Goal: Check status: Check status

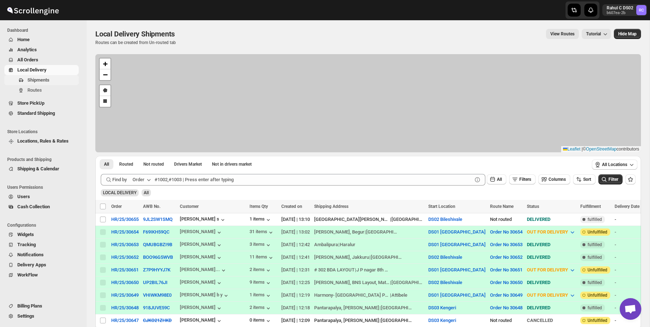
click at [57, 81] on span "Shipments" at bounding box center [52, 80] width 50 height 7
click at [40, 87] on span "Routes" at bounding box center [52, 90] width 50 height 7
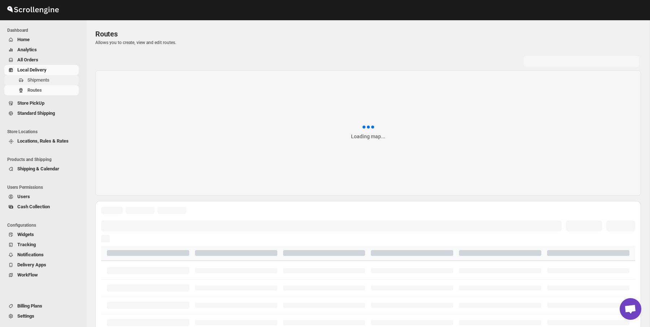
click at [56, 79] on span "Shipments" at bounding box center [52, 80] width 50 height 7
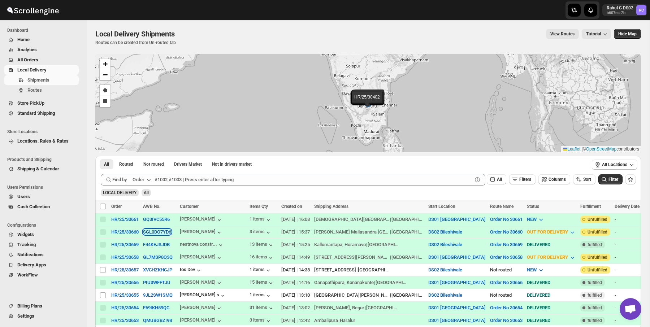
click at [158, 233] on button "SGL0DO7YD6" at bounding box center [157, 231] width 28 height 5
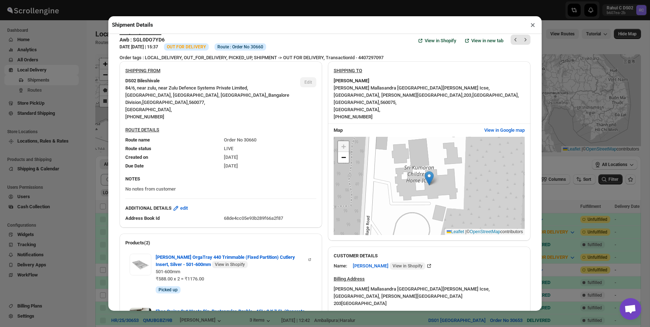
scroll to position [15, 0]
click at [344, 152] on span "−" at bounding box center [343, 156] width 5 height 9
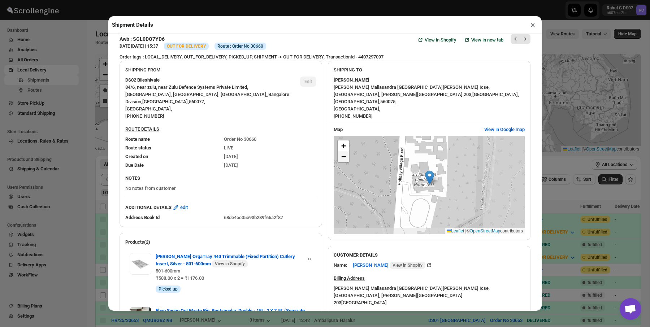
click at [344, 152] on span "−" at bounding box center [343, 156] width 5 height 9
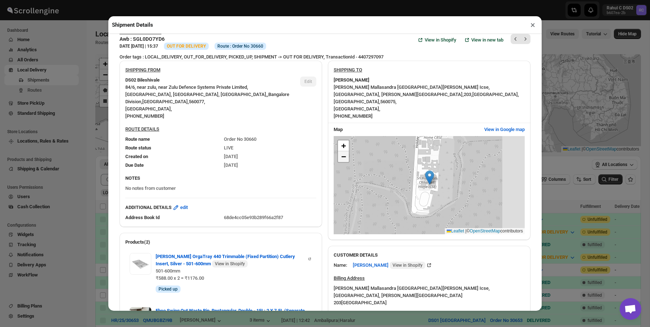
click at [344, 152] on span "−" at bounding box center [343, 156] width 5 height 9
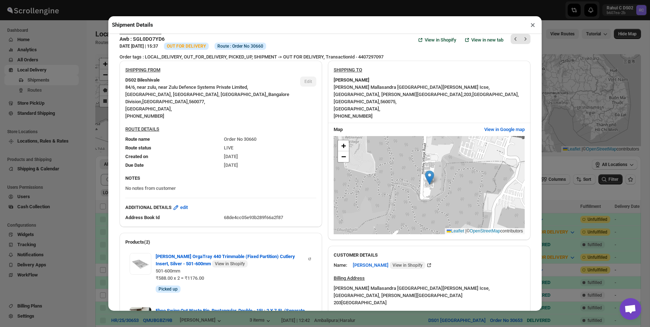
click at [387, 97] on div "[PERSON_NAME] Mallasandra [GEOGRAPHIC_DATA][PERSON_NAME] Icse, [STREET_ADDRESS]…" at bounding box center [429, 102] width 191 height 36
click at [492, 126] on button "View in Google map" at bounding box center [504, 130] width 49 height 12
click at [435, 98] on div "[PERSON_NAME] Mallasandra [GEOGRAPHIC_DATA][PERSON_NAME] Icse, [STREET_ADDRESS]…" at bounding box center [429, 102] width 191 height 36
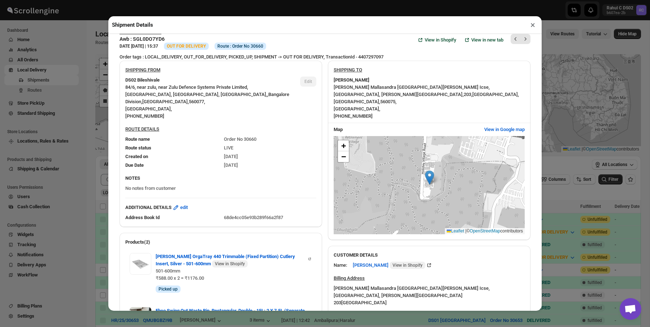
click at [397, 99] on span "560075 ," at bounding box center [388, 101] width 16 height 5
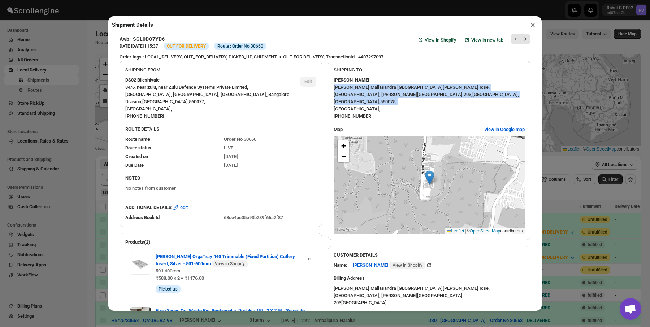
click at [397, 99] on span "560075 ," at bounding box center [388, 101] width 16 height 5
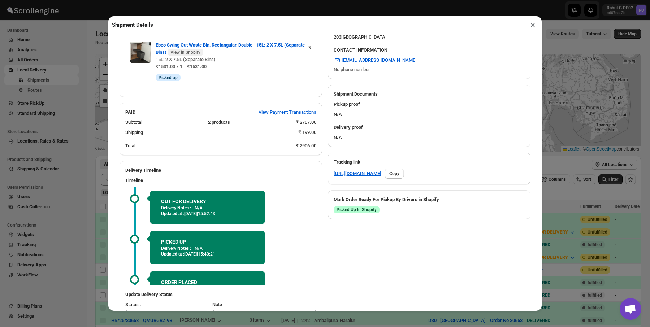
scroll to position [0, 0]
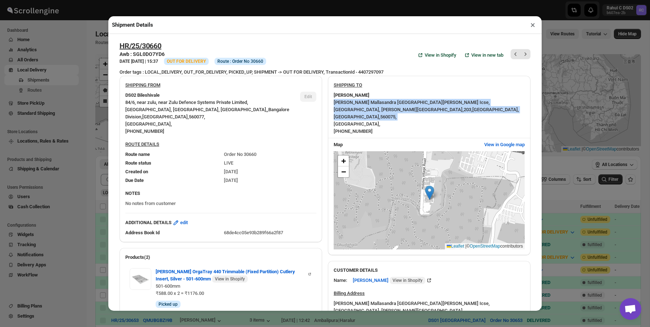
click at [210, 97] on div "DS02 Bileshivale" at bounding box center [209, 95] width 169 height 7
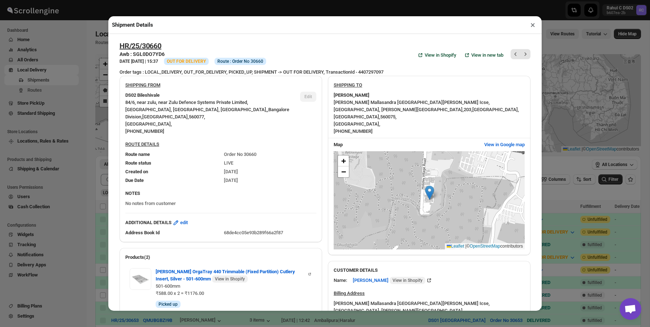
click at [210, 97] on div "DS02 Bileshivale" at bounding box center [209, 95] width 169 height 7
click at [228, 114] on div "84/6, near zulu, near Zulu Defence Systems Private Limited, [GEOGRAPHIC_DATA] ,…" at bounding box center [209, 117] width 169 height 36
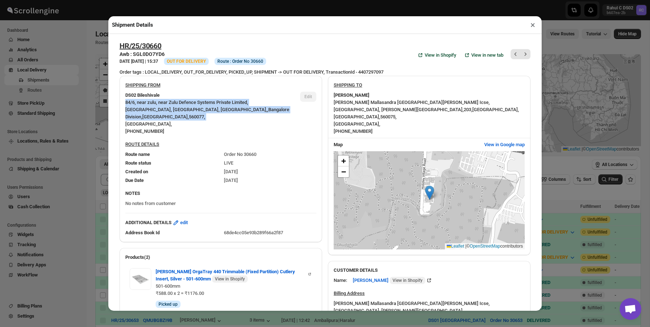
click at [228, 114] on div "84/6, near zulu, near Zulu Defence Systems Private Limited, [GEOGRAPHIC_DATA] ,…" at bounding box center [209, 117] width 169 height 36
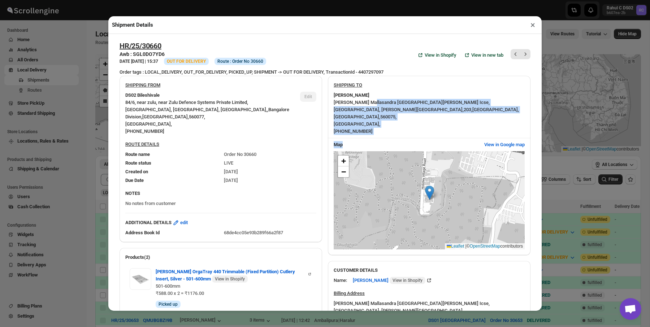
drag, startPoint x: 374, startPoint y: 103, endPoint x: 396, endPoint y: 135, distance: 39.2
click at [396, 135] on div "SHIPPING TO [PERSON_NAME] [PERSON_NAME] Mallasandra [GEOGRAPHIC_DATA][PERSON_NA…" at bounding box center [429, 166] width 203 height 180
click at [396, 141] on div "Map" at bounding box center [406, 144] width 145 height 7
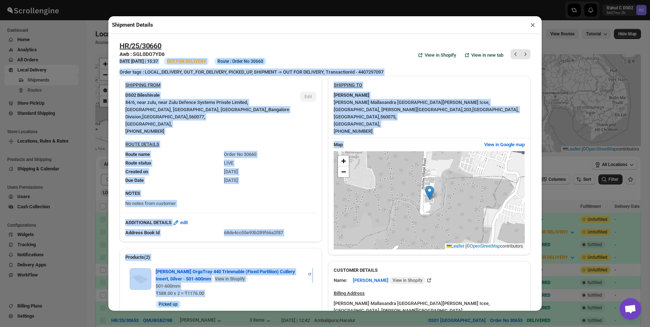
drag, startPoint x: 396, startPoint y: 135, endPoint x: 328, endPoint y: 52, distance: 107.8
click at [328, 52] on div "HR/25/30660 Awb : SGL0DO7YD6 DATE [DATE] | 15:37 Info OUT FOR DELIVERY Info Rou…" at bounding box center [325, 332] width 411 height 580
click at [328, 52] on div "HR/25/30660 Awb : SGL0DO7YD6 DATE [DATE] | 15:37 Info OUT FOR DELIVERY Info Rou…" at bounding box center [325, 55] width 411 height 27
drag, startPoint x: 328, startPoint y: 52, endPoint x: 371, endPoint y: 116, distance: 77.4
click at [371, 116] on div "HR/25/30660 Awb : SGL0DO7YD6 DATE [DATE] | 15:37 Info OUT FOR DELIVERY Info Rou…" at bounding box center [325, 332] width 411 height 580
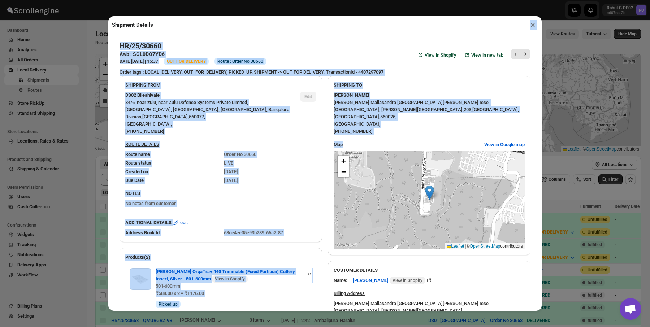
drag, startPoint x: 385, startPoint y: 138, endPoint x: 291, endPoint y: 23, distance: 148.1
click at [291, 23] on div "Shipment Details × HR/25/30660 Awb : SGL0DO7YD6 DATE [DATE] | 15:37 Info OUT FO…" at bounding box center [325, 163] width 434 height 294
click at [291, 23] on div "Shipment Details ×" at bounding box center [325, 25] width 434 height 18
drag, startPoint x: 291, startPoint y: 23, endPoint x: 376, endPoint y: 143, distance: 146.4
click at [376, 143] on div "Shipment Details × HR/25/30660 Awb : SGL0DO7YD6 DATE [DATE] | 15:37 Info OUT FO…" at bounding box center [325, 163] width 434 height 294
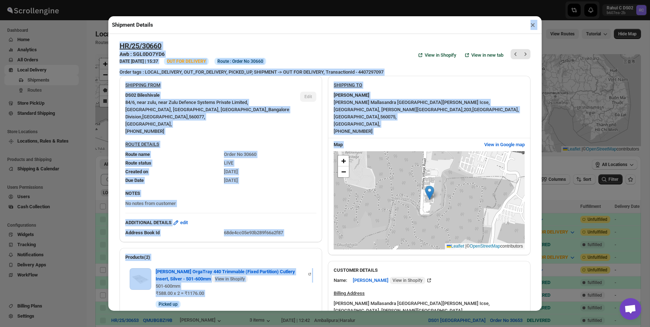
click at [378, 141] on div "Map" at bounding box center [406, 144] width 145 height 7
drag, startPoint x: 378, startPoint y: 140, endPoint x: 293, endPoint y: 15, distance: 151.0
click at [293, 15] on div "Shipment Details × HR/25/30660 Awb : SGL0DO7YD6 DATE [DATE] | 15:37 Info OUT FO…" at bounding box center [325, 163] width 650 height 327
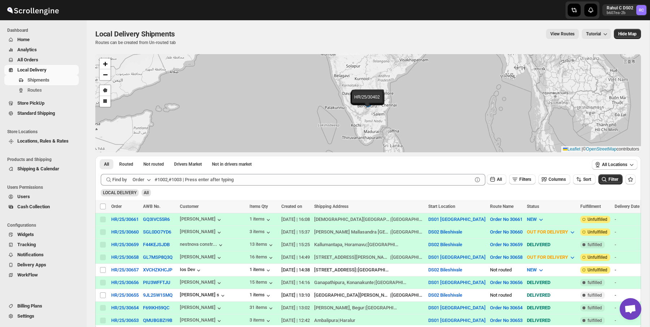
click at [306, 49] on div "Local Delivery Shipments. This page is ready Local Delivery Shipments Routes ca…" at bounding box center [368, 37] width 546 height 34
